Goal: Information Seeking & Learning: Learn about a topic

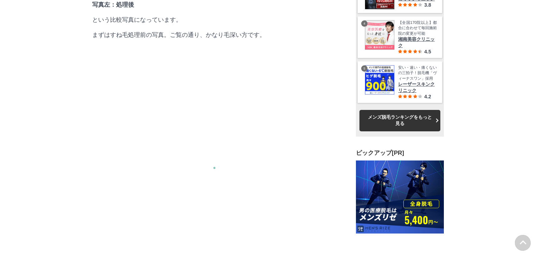
scroll to position [21938, 34800]
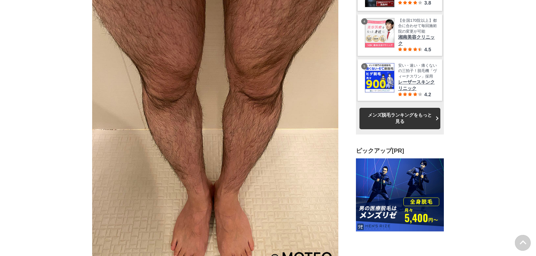
scroll to position [21774, 34800]
